Goal: Task Accomplishment & Management: Manage account settings

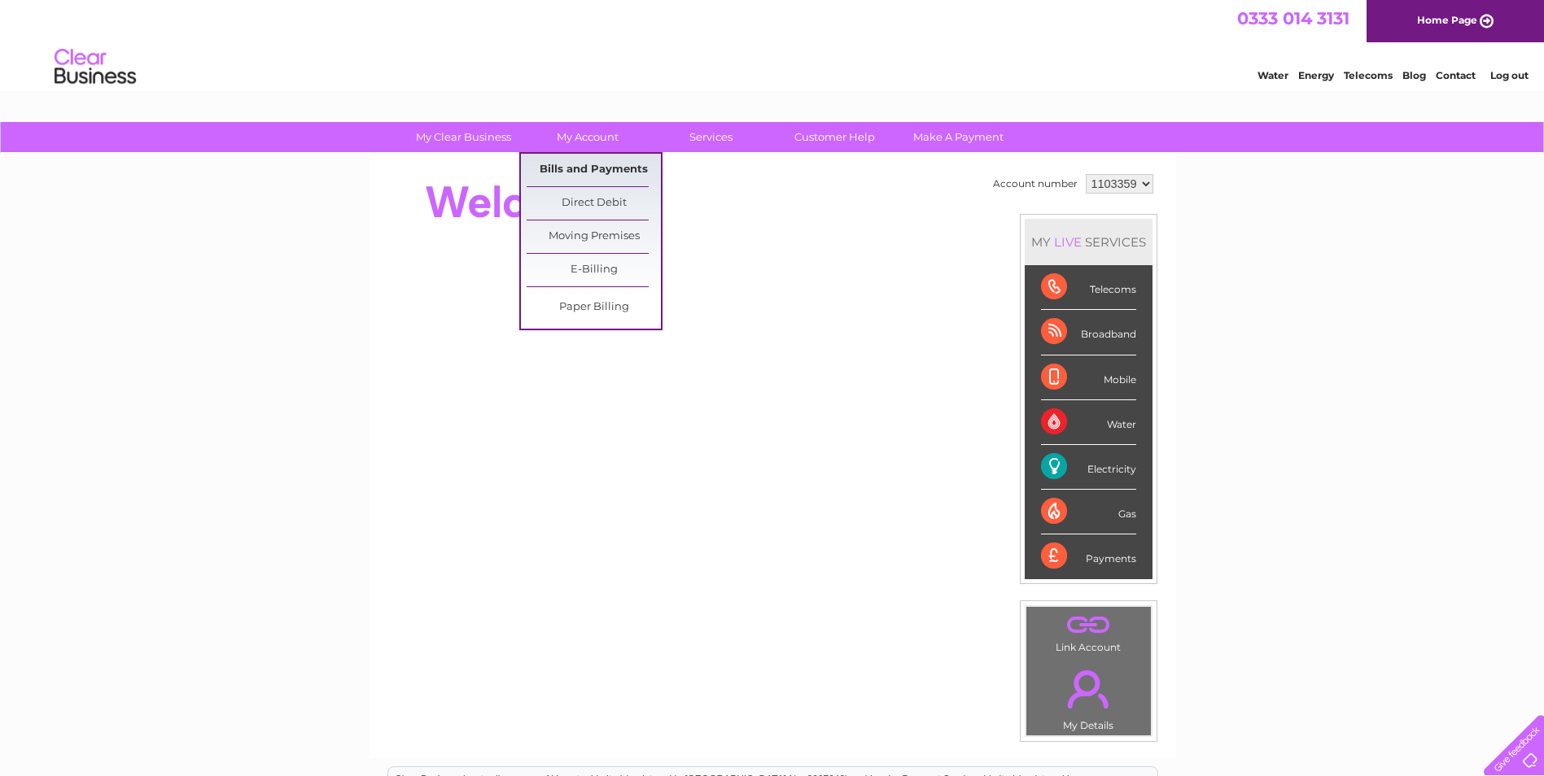
click at [602, 164] on link "Bills and Payments" at bounding box center [593, 170] width 134 height 33
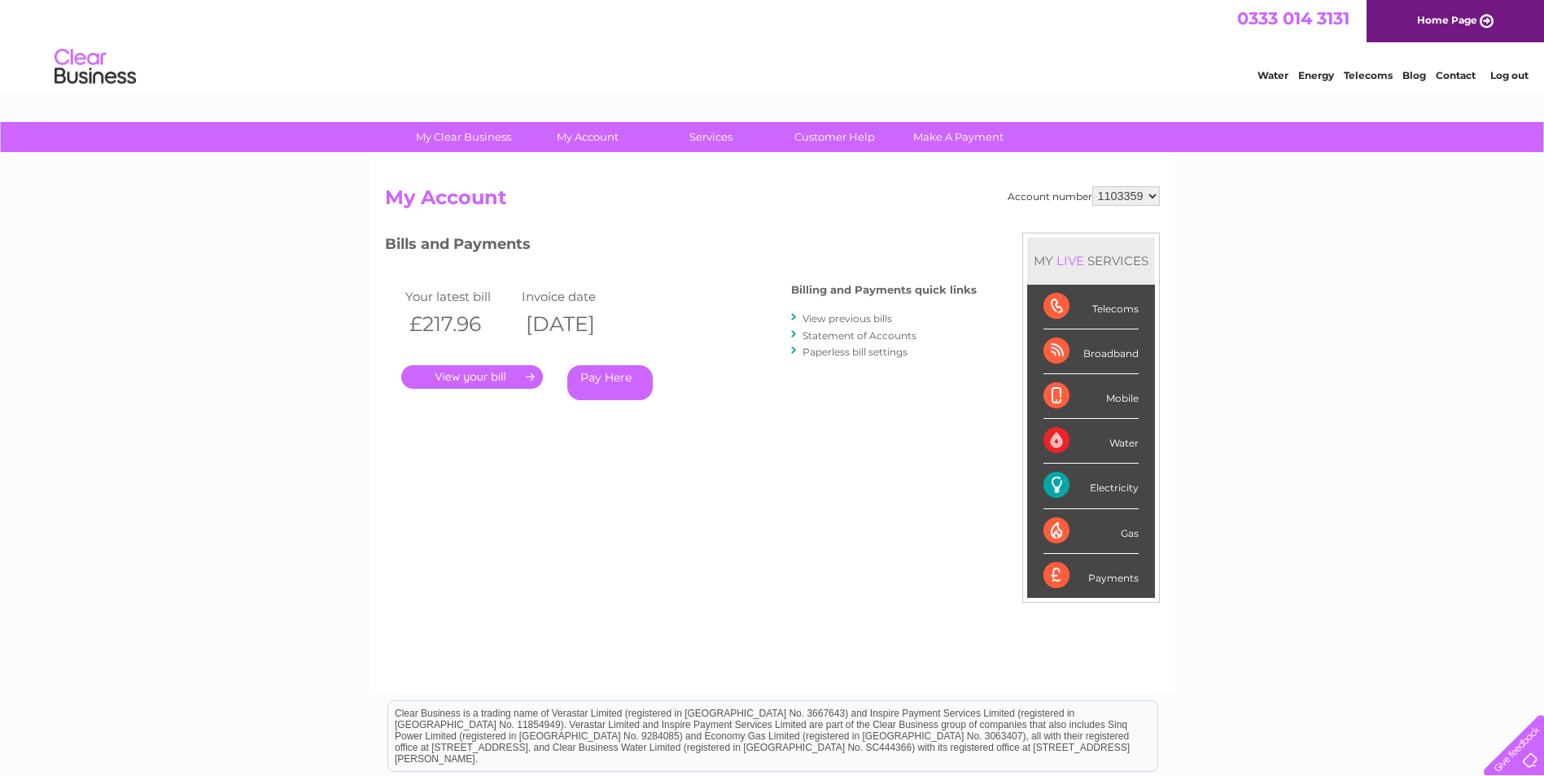
click at [499, 369] on link "." at bounding box center [472, 377] width 142 height 24
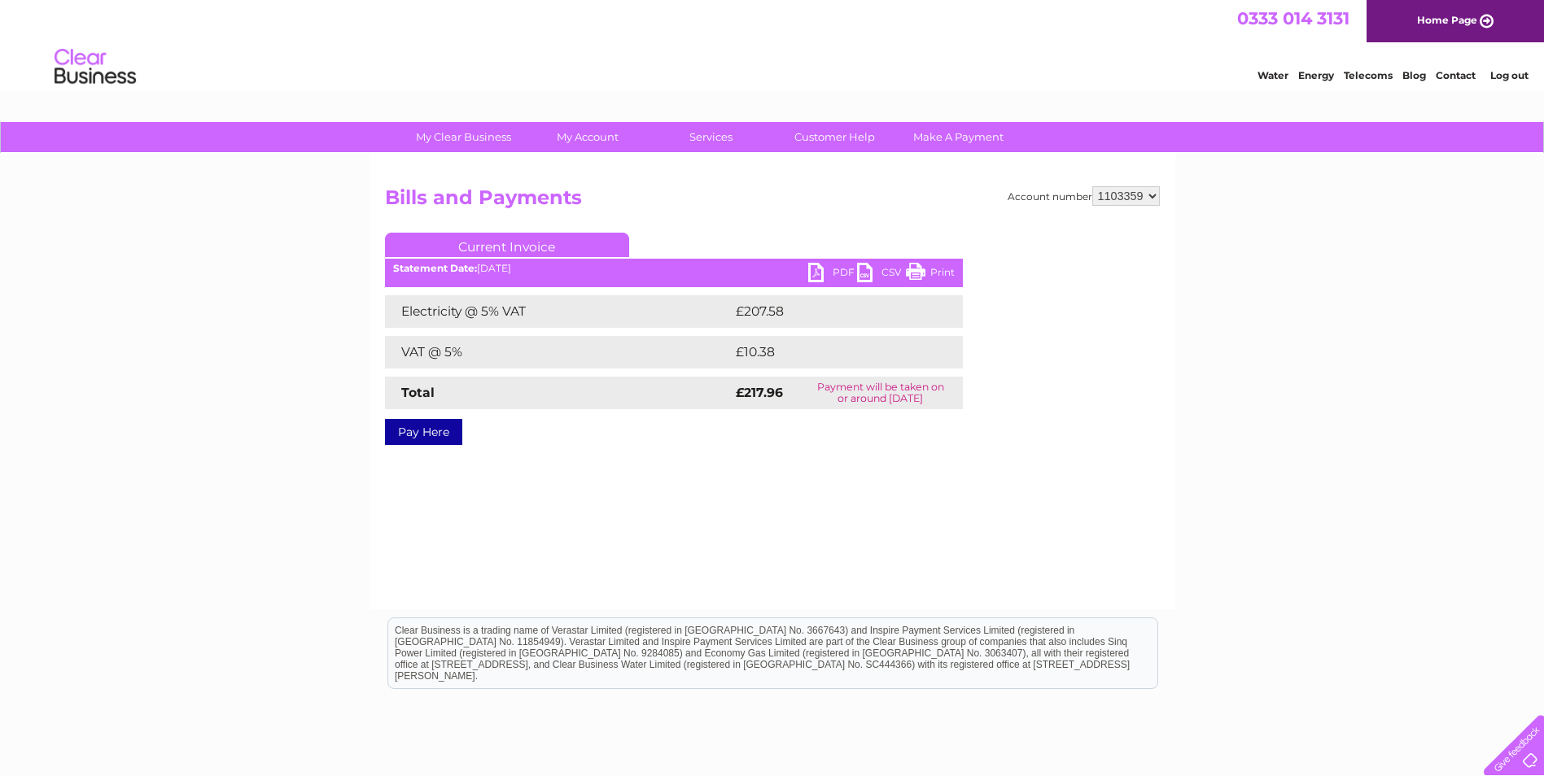
click at [816, 262] on ul "Current Invoice" at bounding box center [674, 248] width 578 height 30
click at [819, 273] on link "PDF" at bounding box center [832, 275] width 49 height 24
